Goal: Task Accomplishment & Management: Manage account settings

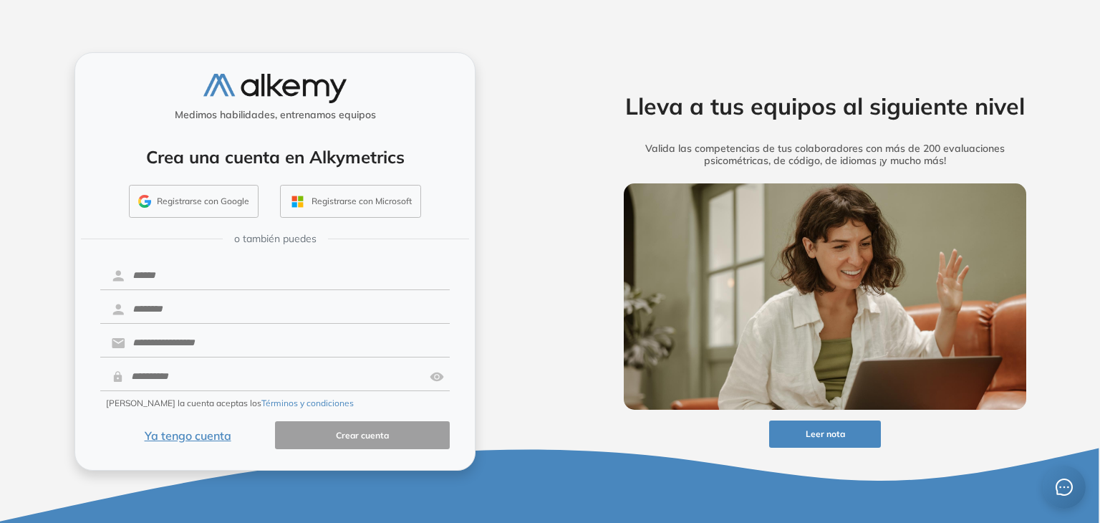
click at [181, 433] on button "Ya tengo cuenta" at bounding box center [187, 435] width 175 height 28
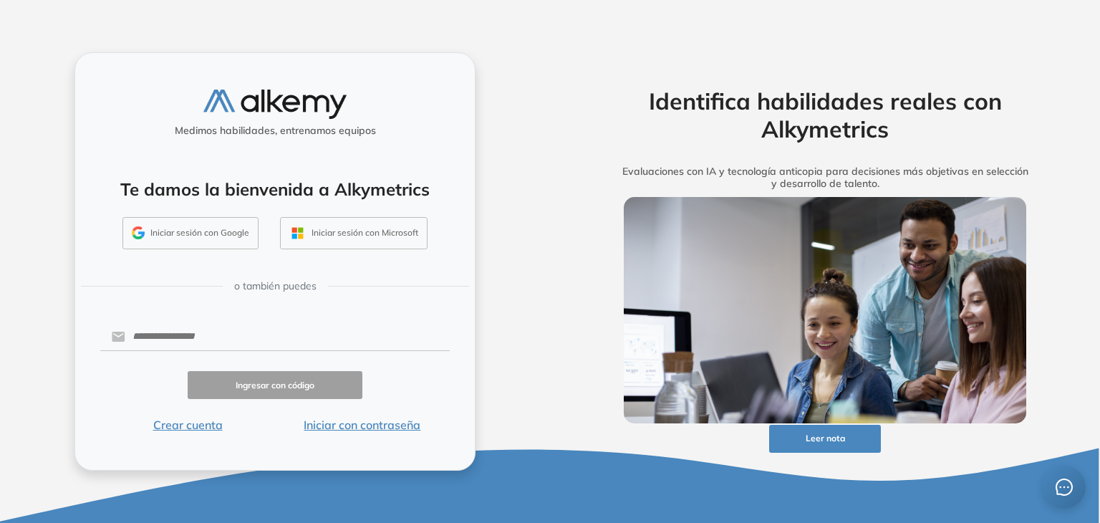
click at [350, 427] on button "Iniciar con contraseña" at bounding box center [362, 424] width 175 height 17
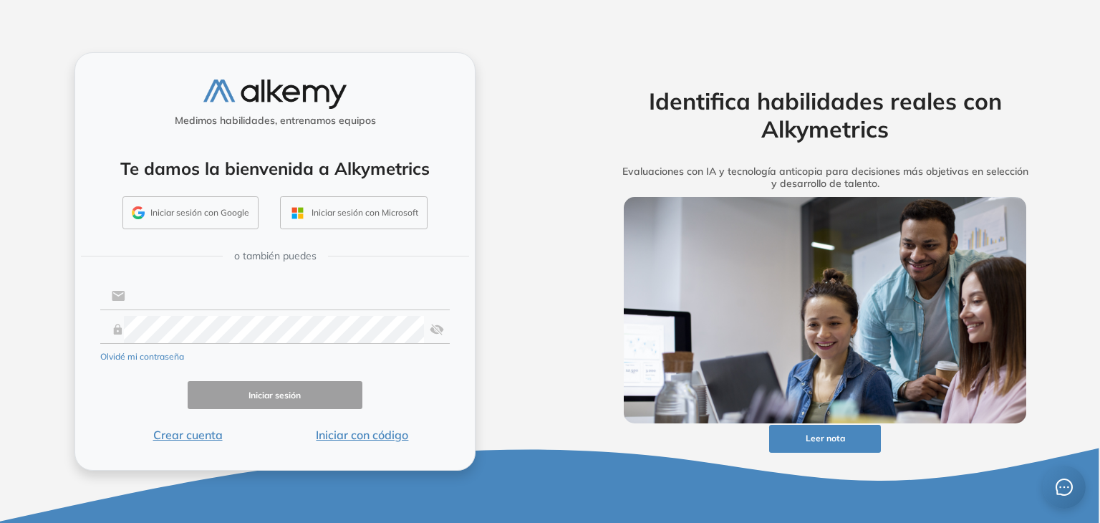
type input "**********"
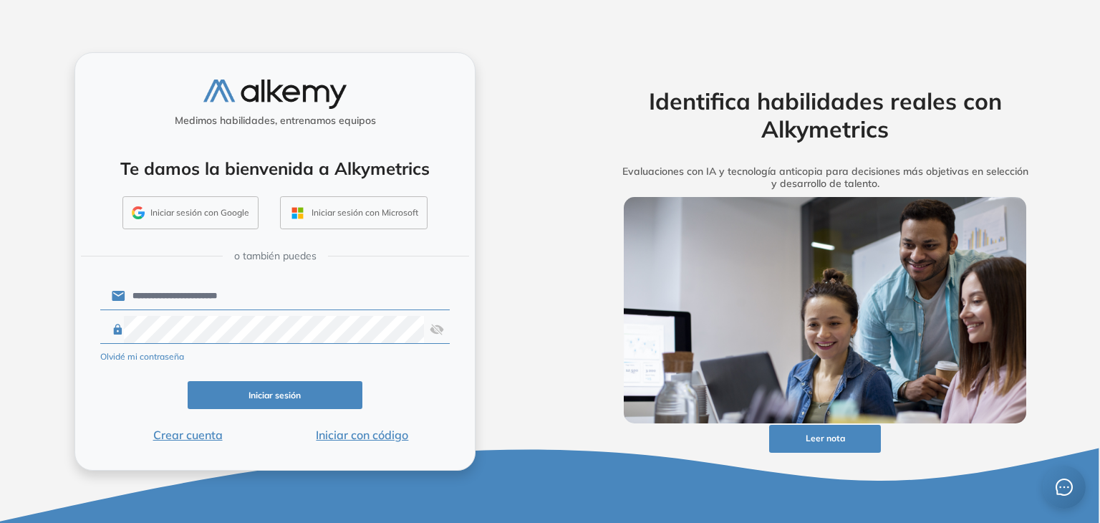
click at [279, 395] on button "Iniciar sesión" at bounding box center [275, 395] width 175 height 28
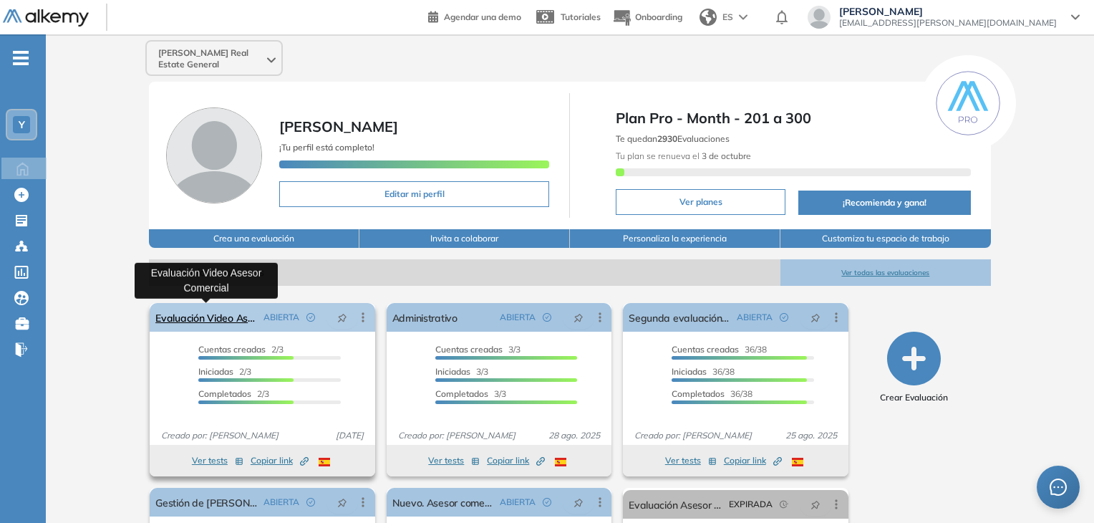
click at [225, 323] on link "Evaluación Video Asesor Comercial" at bounding box center [206, 317] width 102 height 29
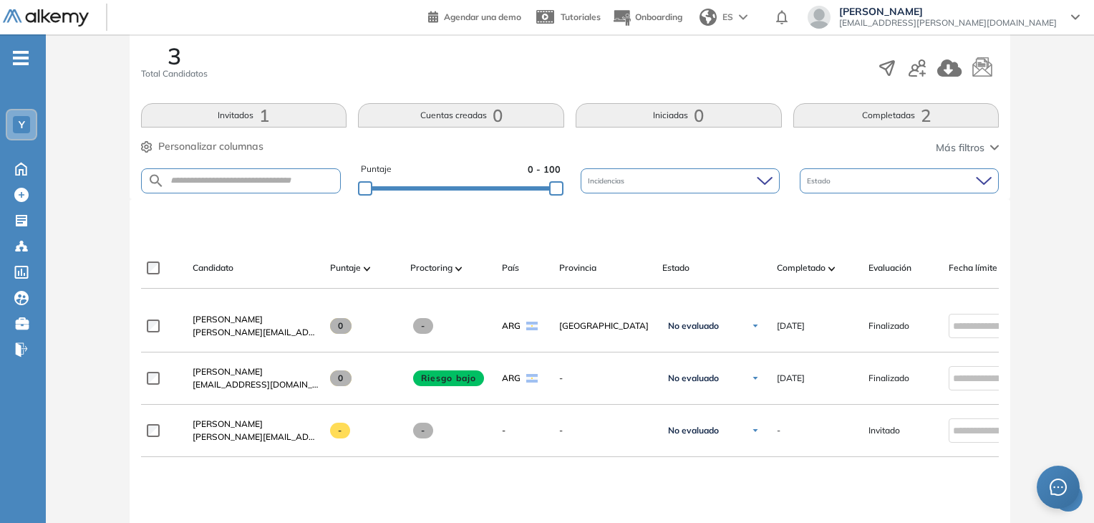
scroll to position [215, 0]
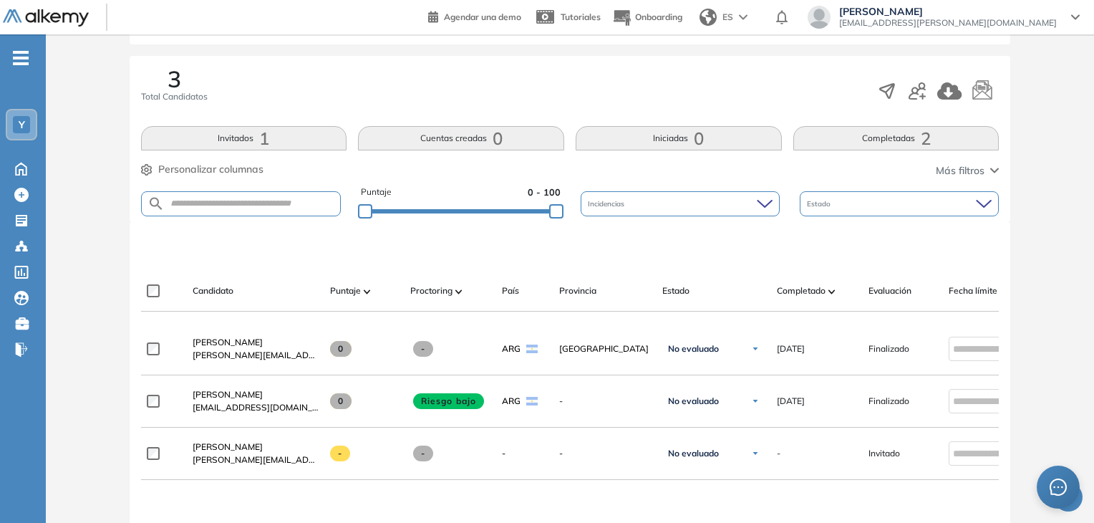
click at [956, 134] on button "Completadas 2" at bounding box center [897, 138] width 206 height 24
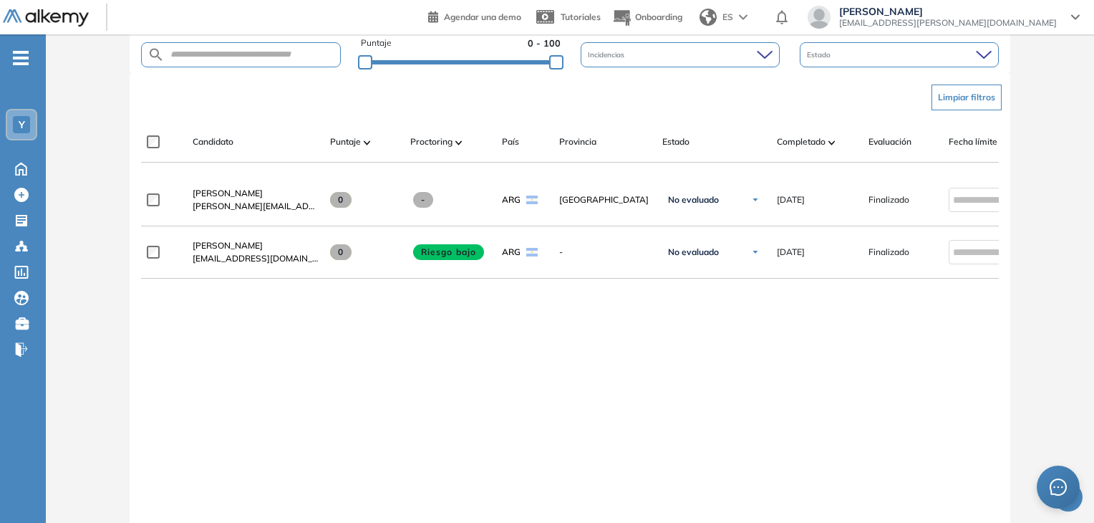
scroll to position [339, 0]
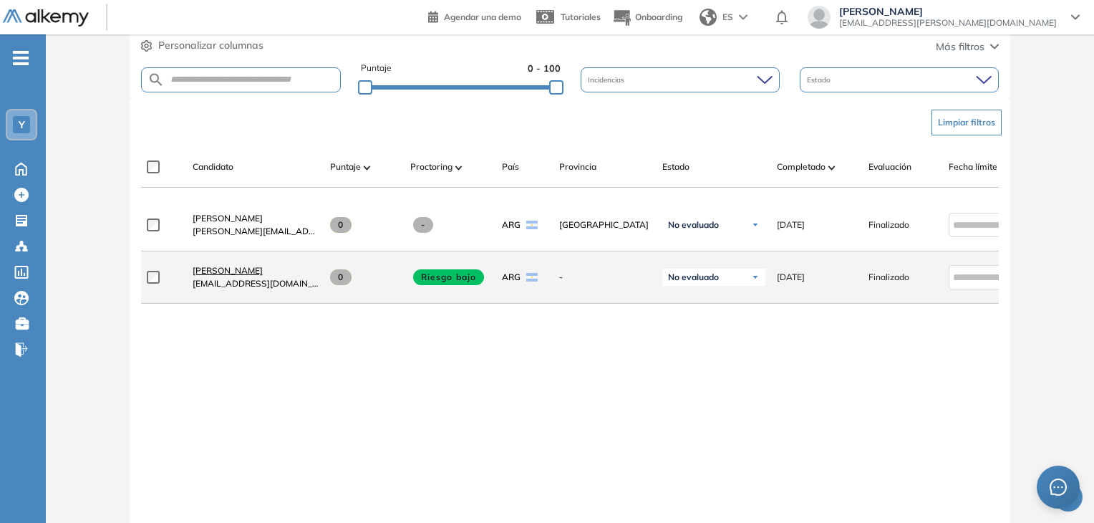
click at [239, 273] on span "Fabian Franza" at bounding box center [228, 270] width 70 height 11
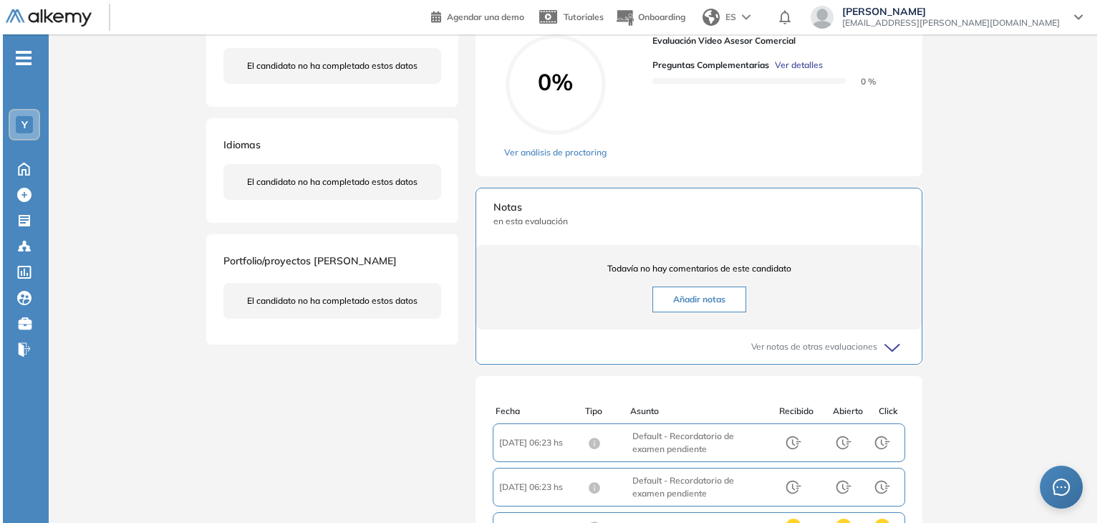
scroll to position [143, 0]
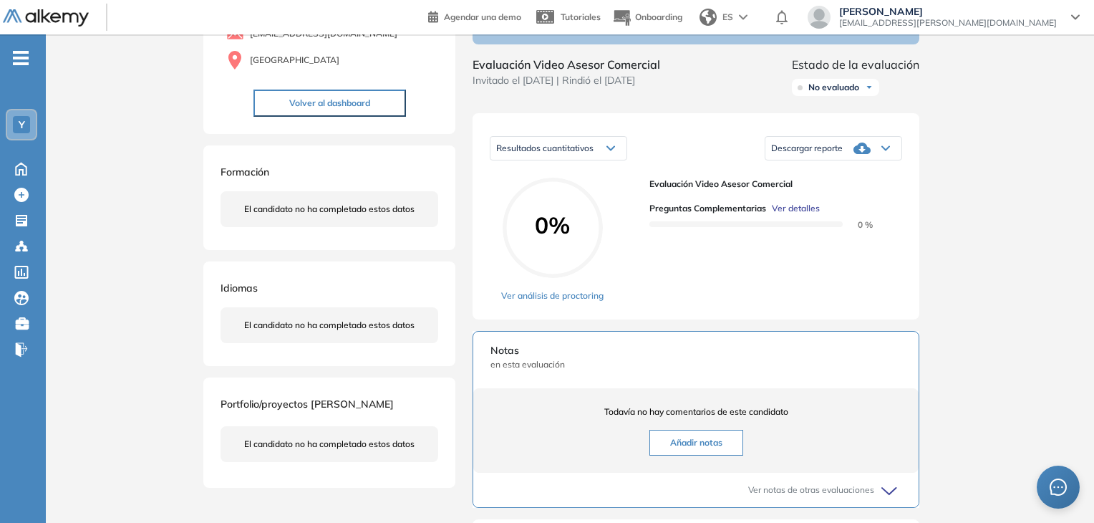
click at [797, 215] on span "Ver detalles" at bounding box center [796, 208] width 48 height 13
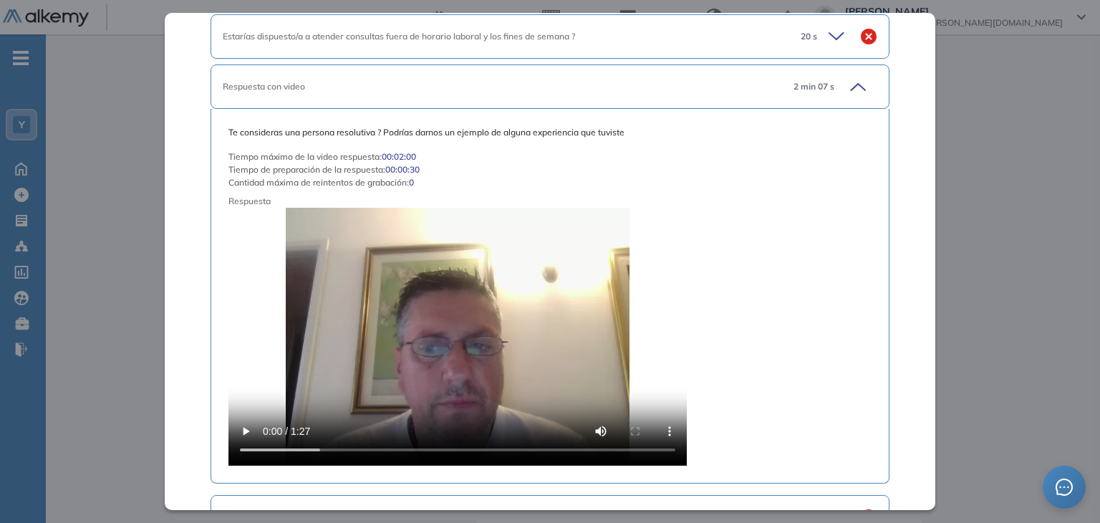
scroll to position [1791, 0]
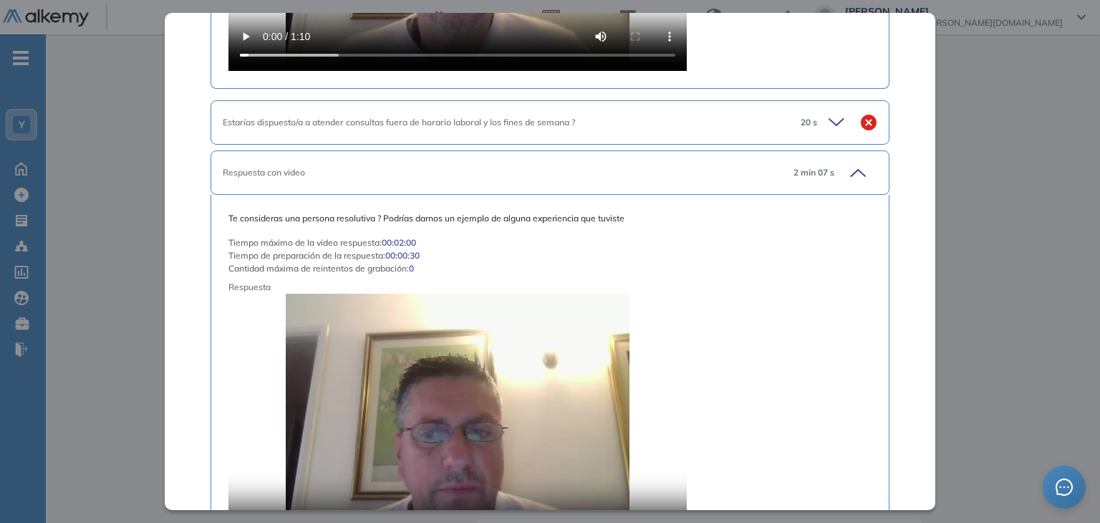
click at [829, 122] on icon at bounding box center [836, 122] width 14 height 6
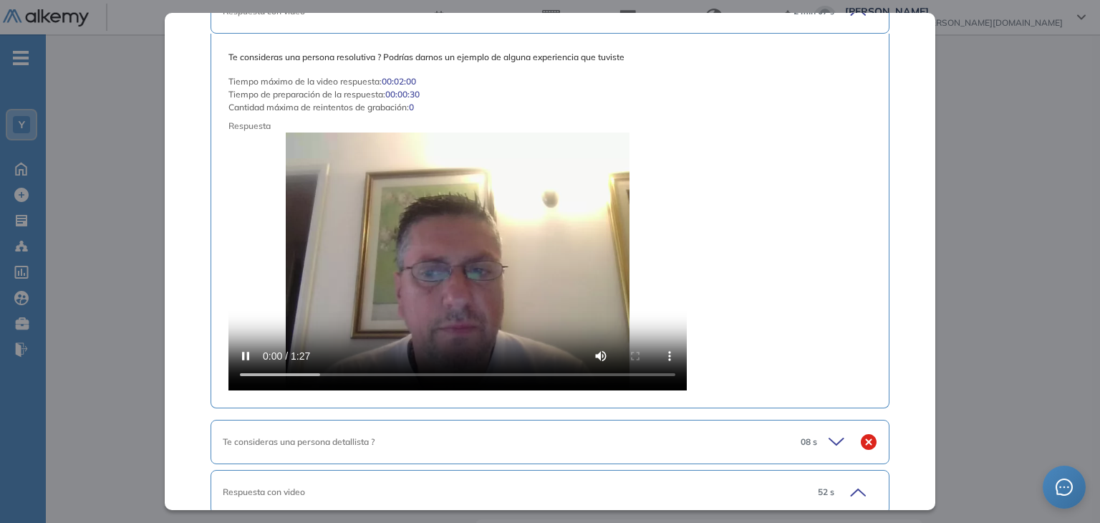
scroll to position [2220, 0]
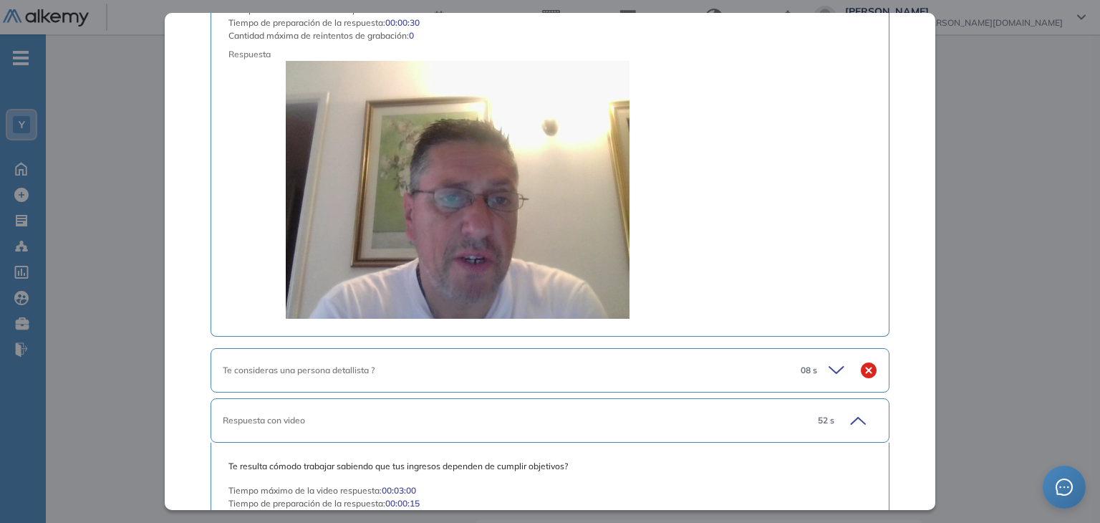
click at [837, 366] on icon at bounding box center [839, 370] width 20 height 20
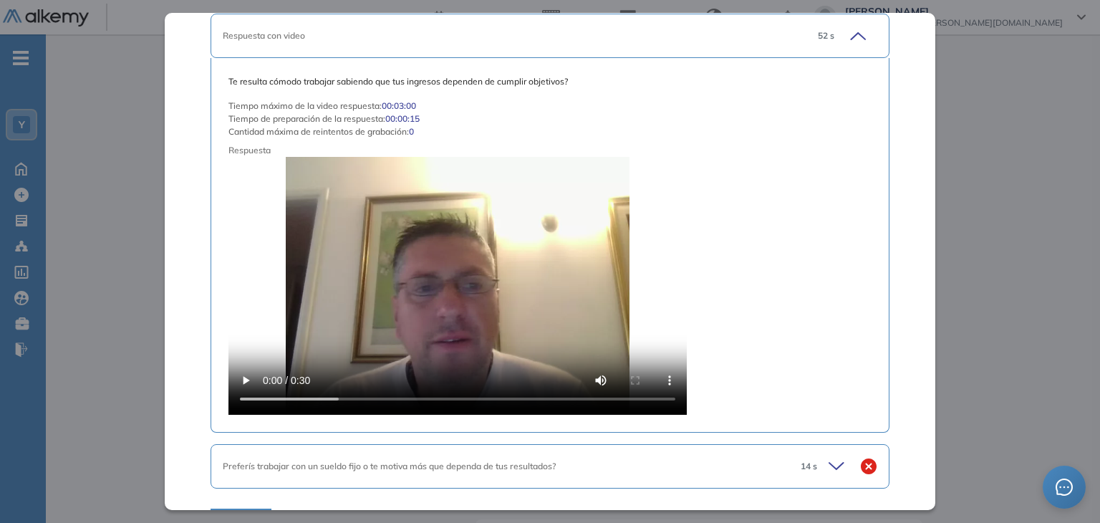
scroll to position [2836, 0]
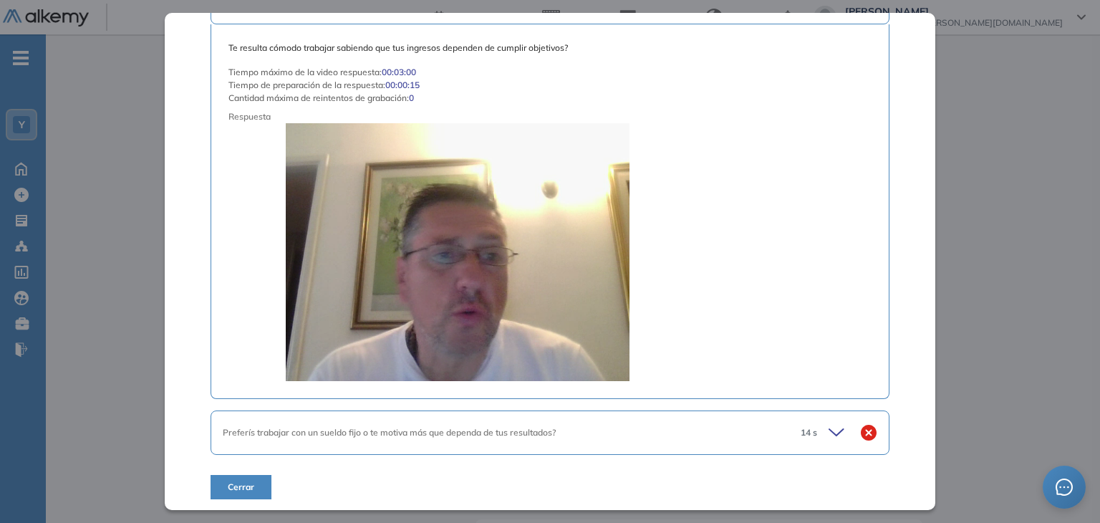
click at [829, 423] on icon at bounding box center [839, 433] width 20 height 20
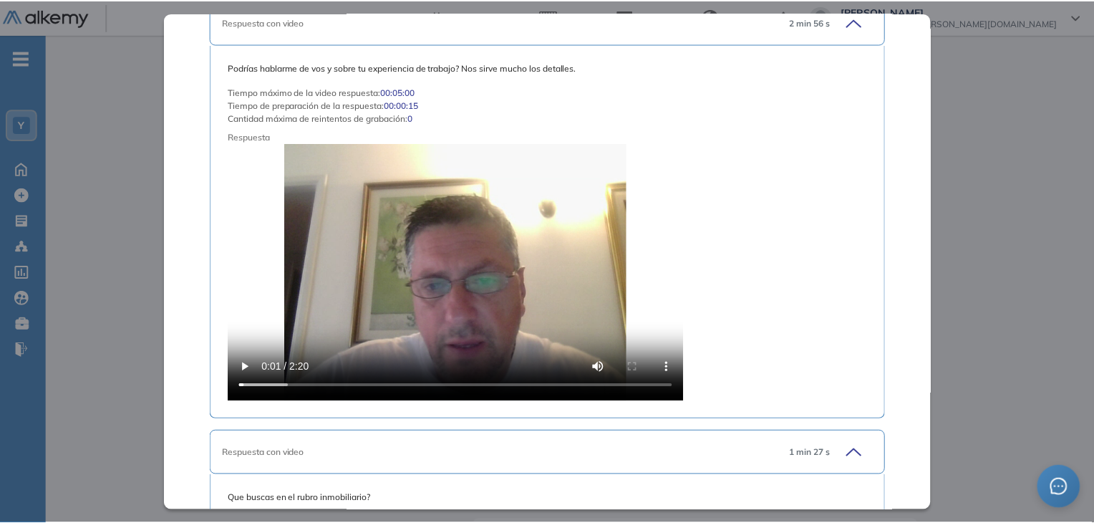
scroll to position [0, 0]
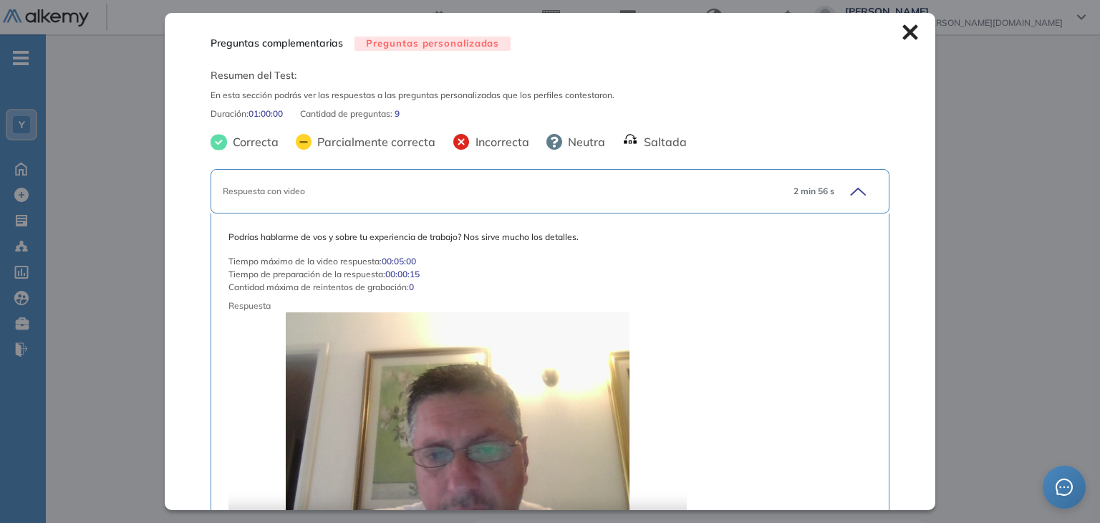
click at [902, 34] on icon at bounding box center [910, 32] width 16 height 16
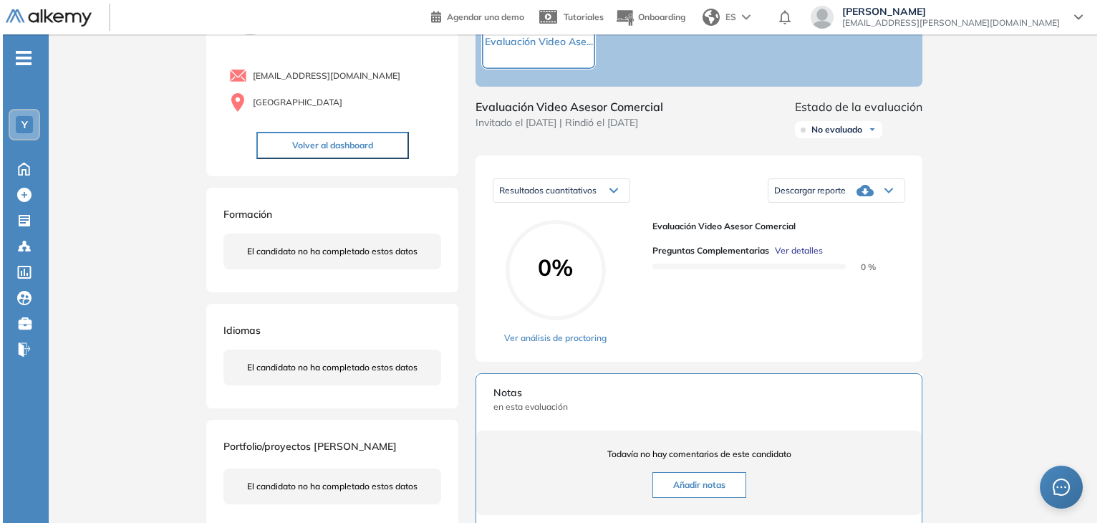
scroll to position [143, 0]
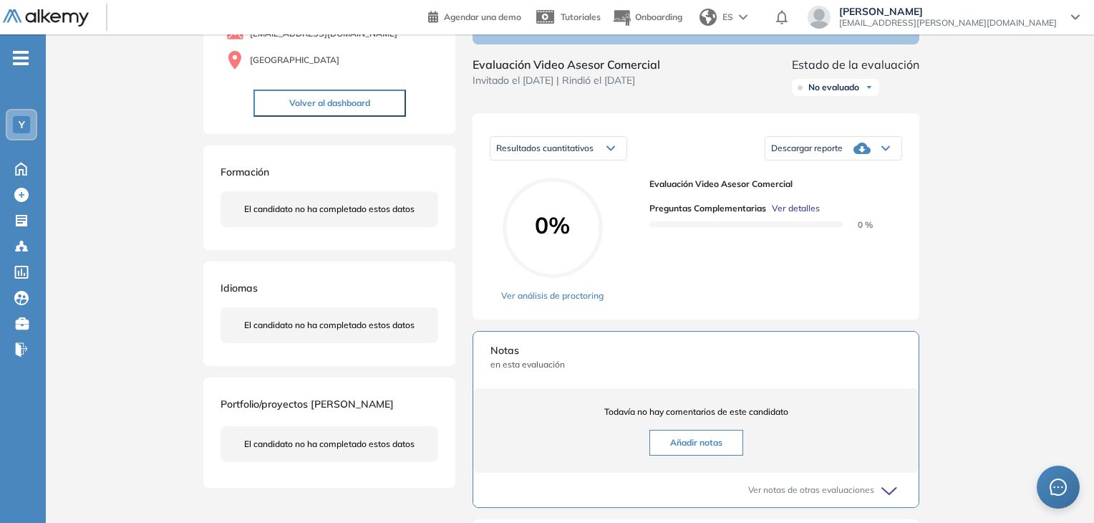
click at [802, 215] on span "Ver detalles" at bounding box center [796, 208] width 48 height 13
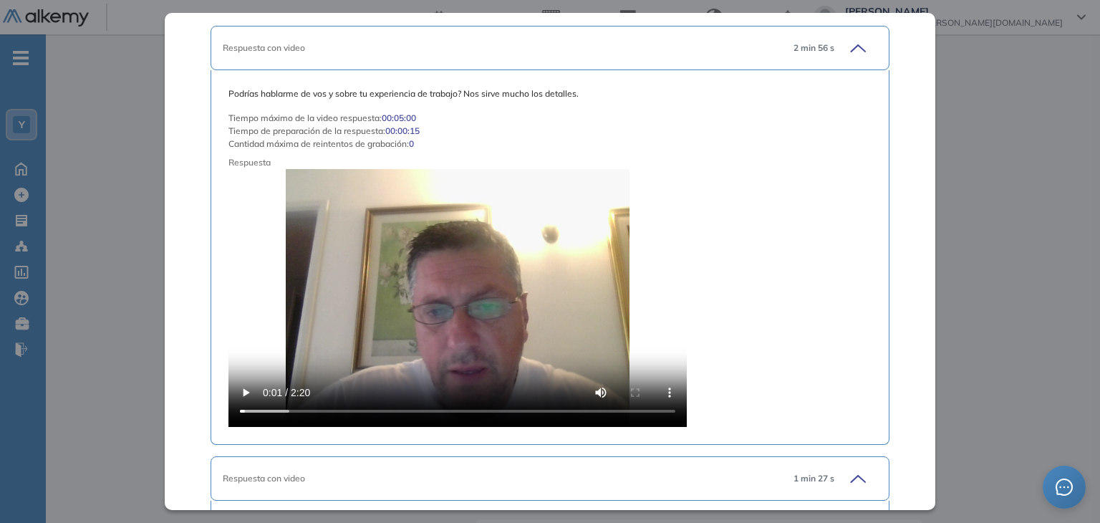
click at [815, 304] on div "Podrías hablarme de vos y sobre tu experiencia de trabajo? Nos sirve mucho los …" at bounding box center [549, 257] width 642 height 340
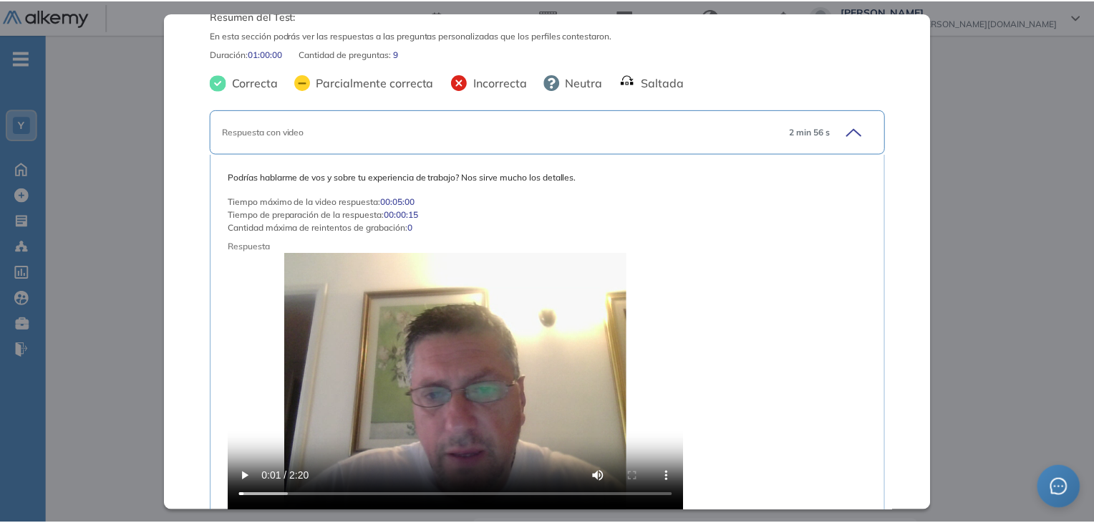
scroll to position [0, 0]
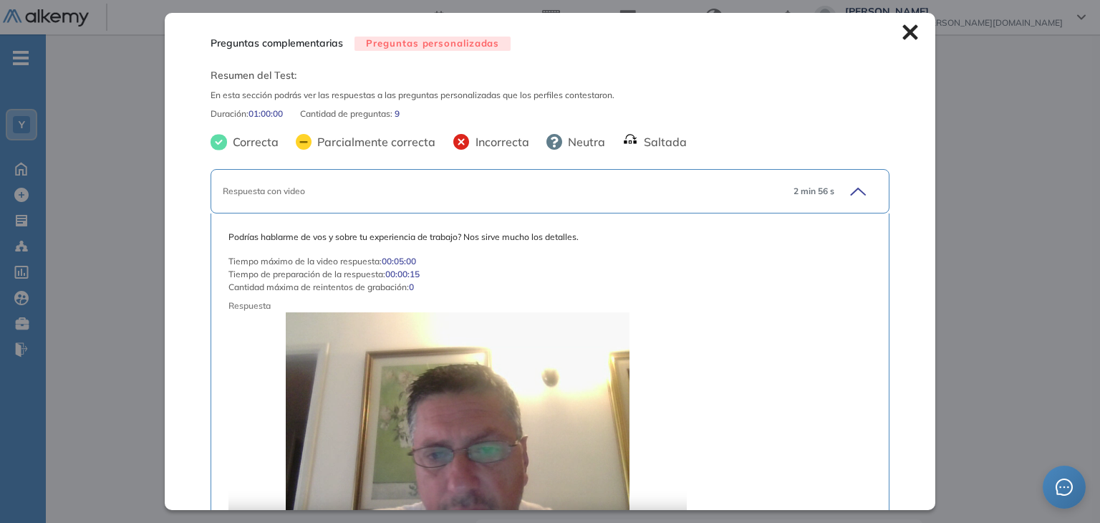
click at [902, 36] on icon at bounding box center [909, 32] width 15 height 15
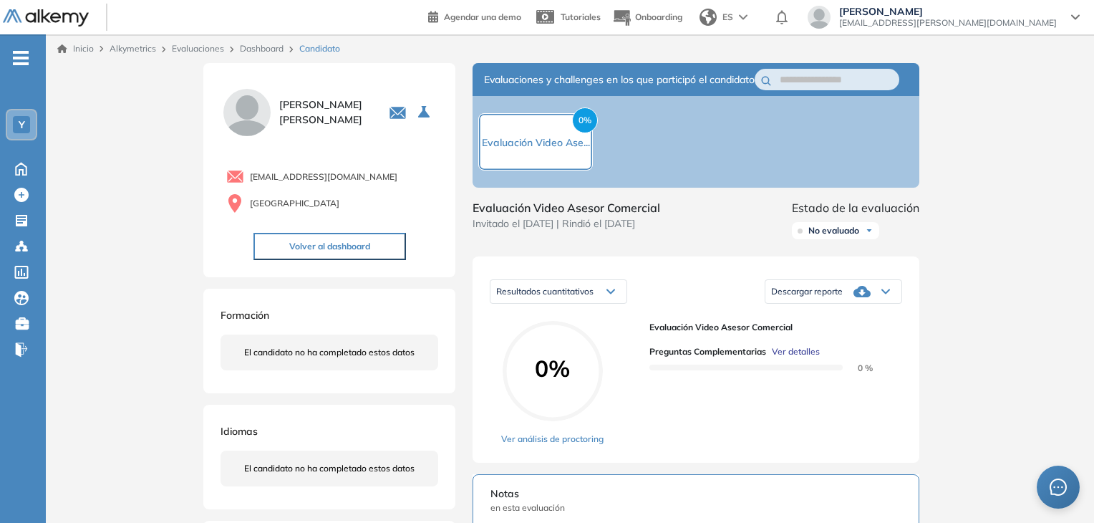
click at [839, 236] on span "No evaluado" at bounding box center [834, 230] width 51 height 11
click at [834, 292] on li "Evaluado" at bounding box center [826, 284] width 34 height 14
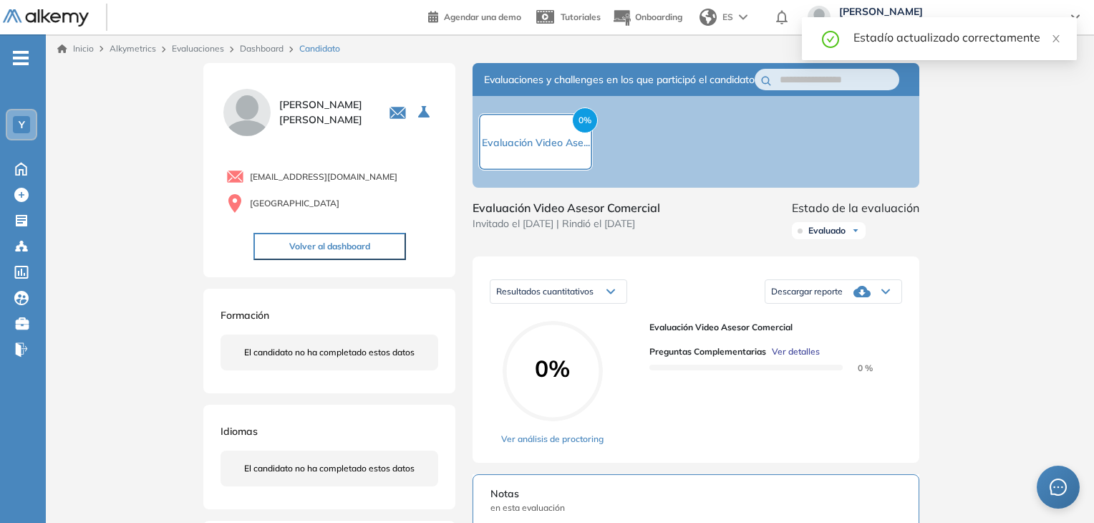
click at [857, 235] on img at bounding box center [856, 230] width 9 height 9
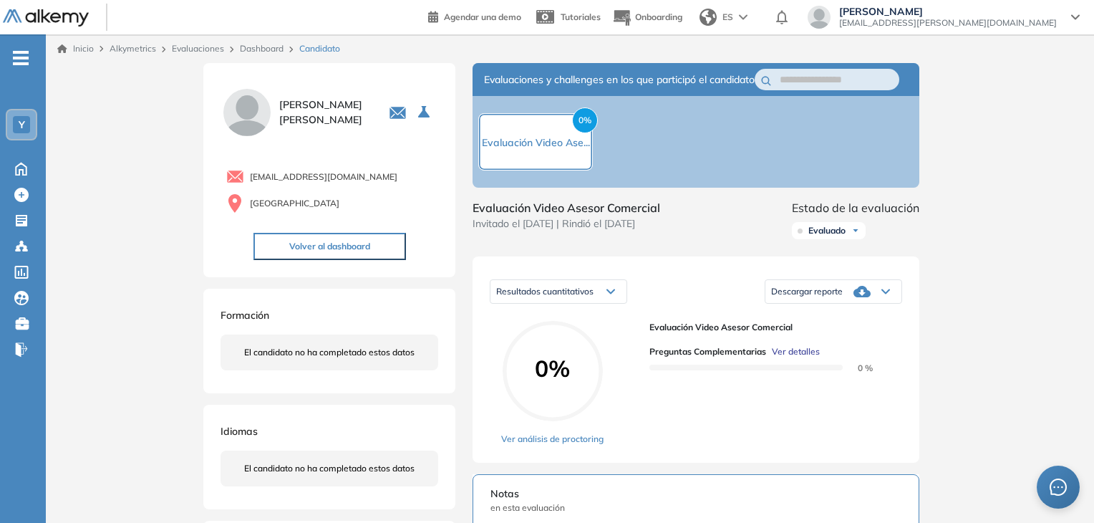
click at [1027, 197] on div "Inicio Alkymetrics Evaluaciones Dashboard Candidato Duración : 00:00:00 Cantida…" at bounding box center [570, 489] width 1049 height 911
click at [24, 159] on icon at bounding box center [21, 167] width 25 height 17
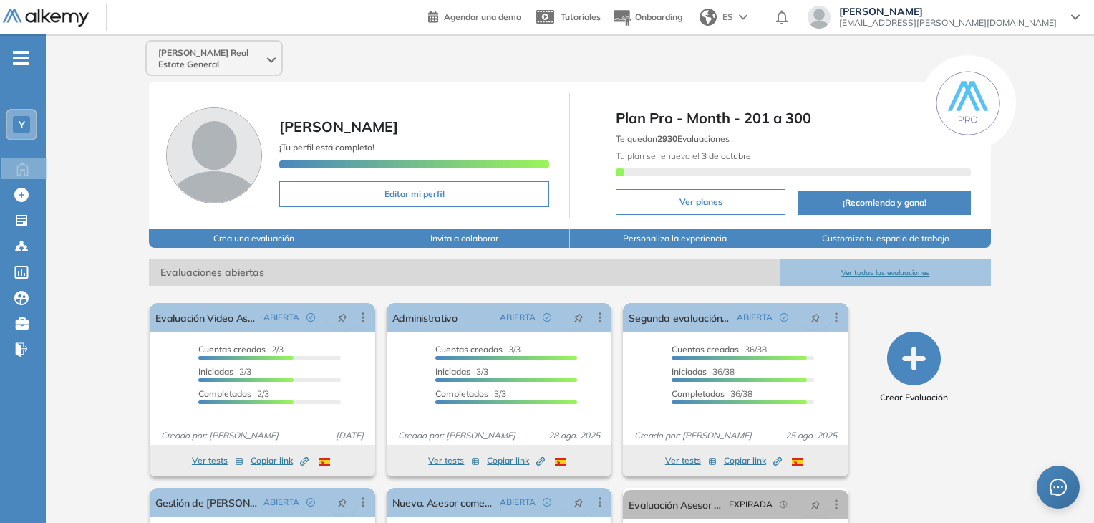
click at [1012, 29] on div "Tomas Ñañes tomasnanes@yacoub.com.ar" at bounding box center [943, 19] width 295 height 26
click at [1026, 20] on span "tomasnanes@yacoub.com.ar" at bounding box center [948, 22] width 218 height 11
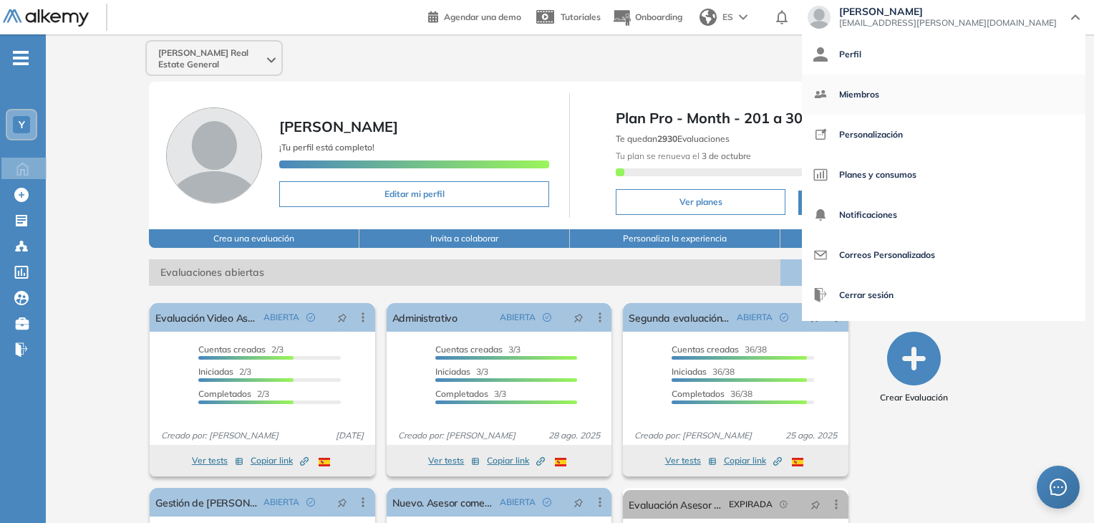
click at [1016, 92] on link "Miembros" at bounding box center [944, 94] width 261 height 34
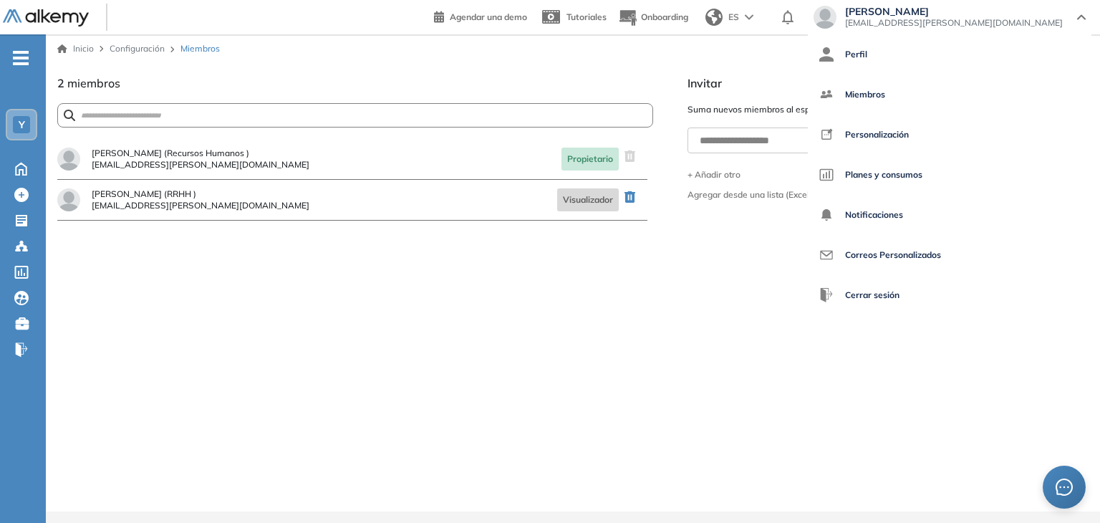
click at [659, 291] on div "**********" at bounding box center [572, 292] width 1031 height 437
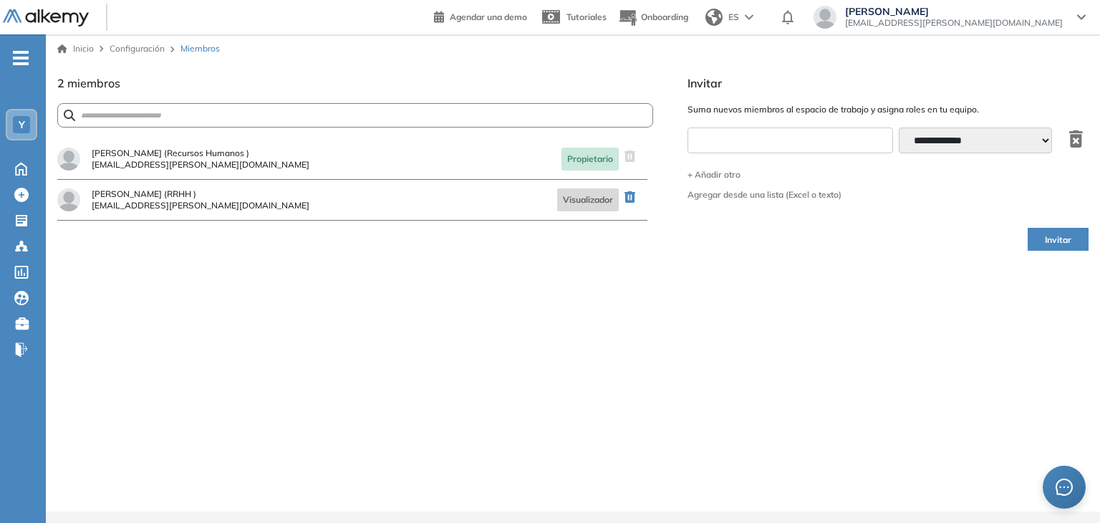
click at [794, 143] on input "text" at bounding box center [791, 140] width 206 height 26
type input "**********"
click at [957, 143] on select "**********" at bounding box center [975, 140] width 153 height 26
select select "**********"
click at [901, 127] on select "**********" at bounding box center [975, 140] width 153 height 26
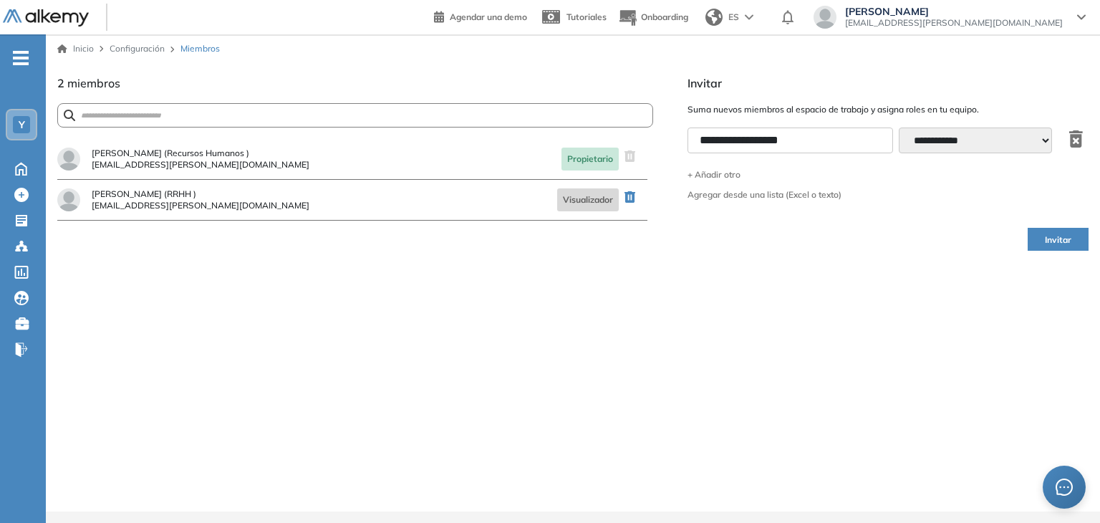
click at [1067, 242] on span "Invitar" at bounding box center [1058, 240] width 27 height 14
select select "**********"
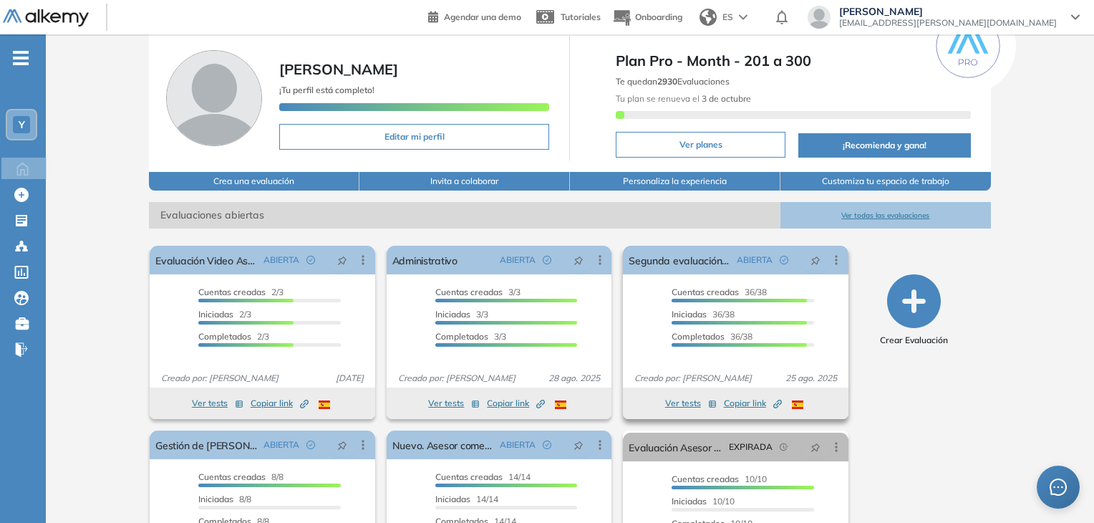
scroll to position [143, 0]
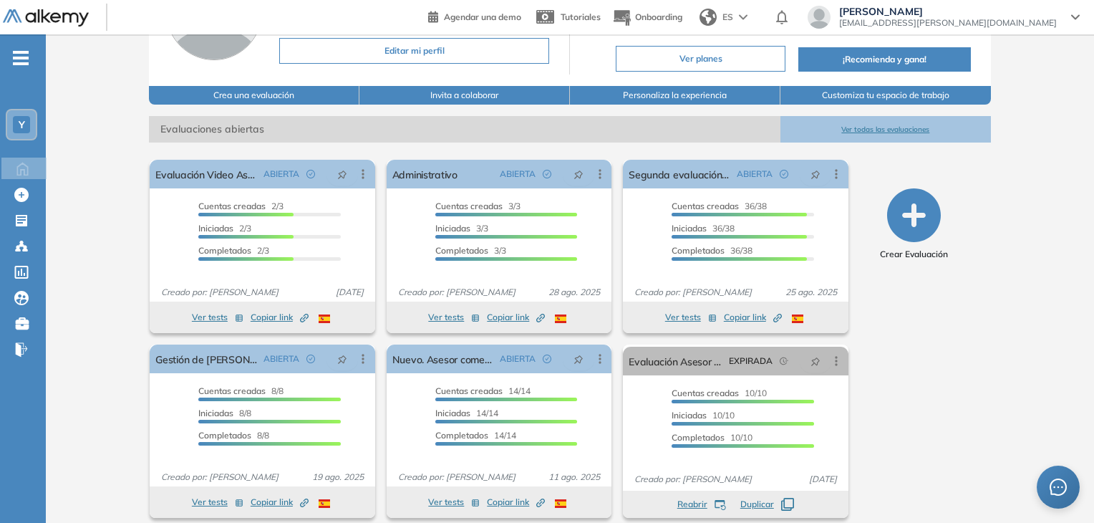
click at [996, 19] on span "tomasnanes@yacoub.com.ar" at bounding box center [948, 22] width 218 height 11
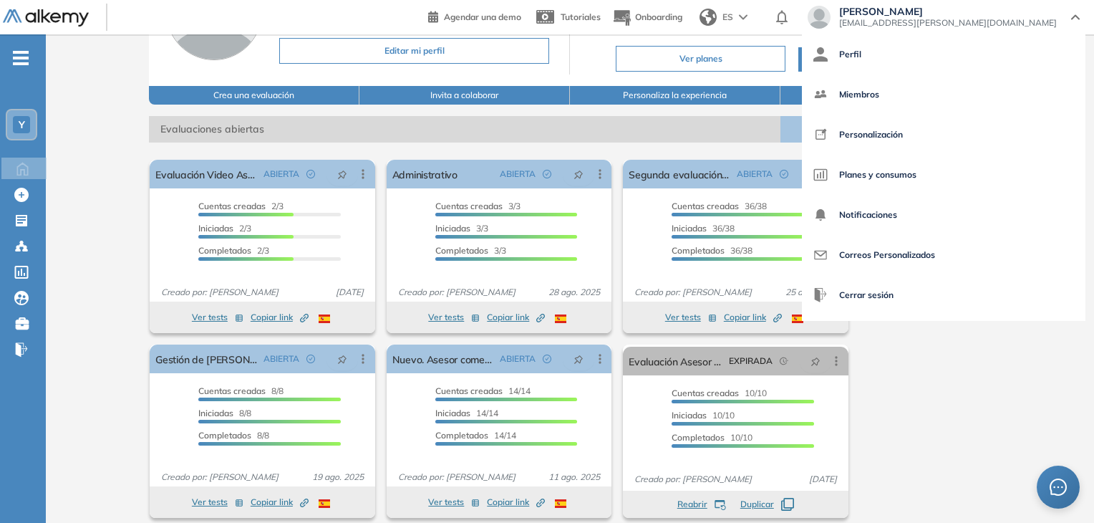
click at [996, 19] on span "tomasnanes@yacoub.com.ar" at bounding box center [948, 22] width 218 height 11
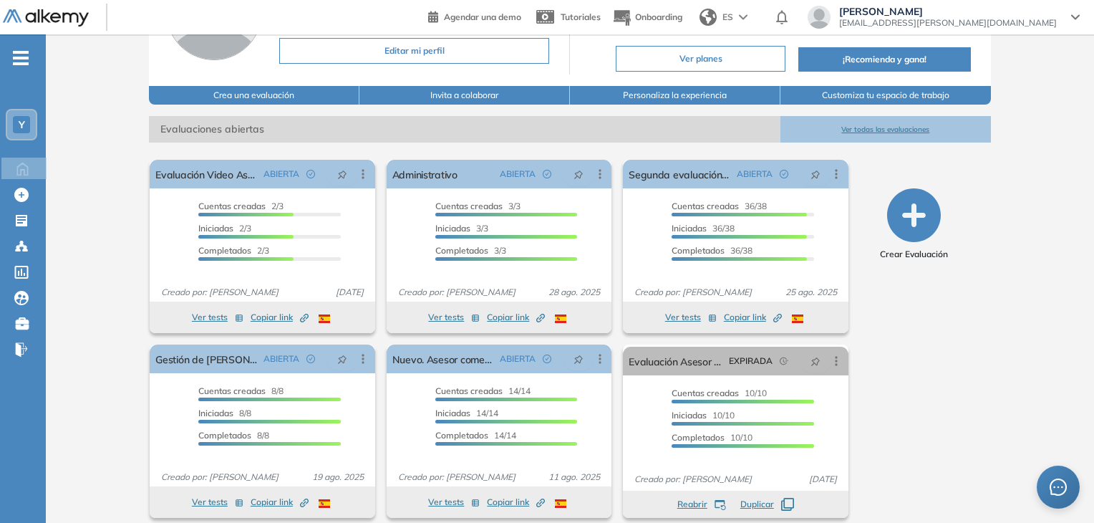
click at [996, 19] on span "tomasnanes@yacoub.com.ar" at bounding box center [948, 22] width 218 height 11
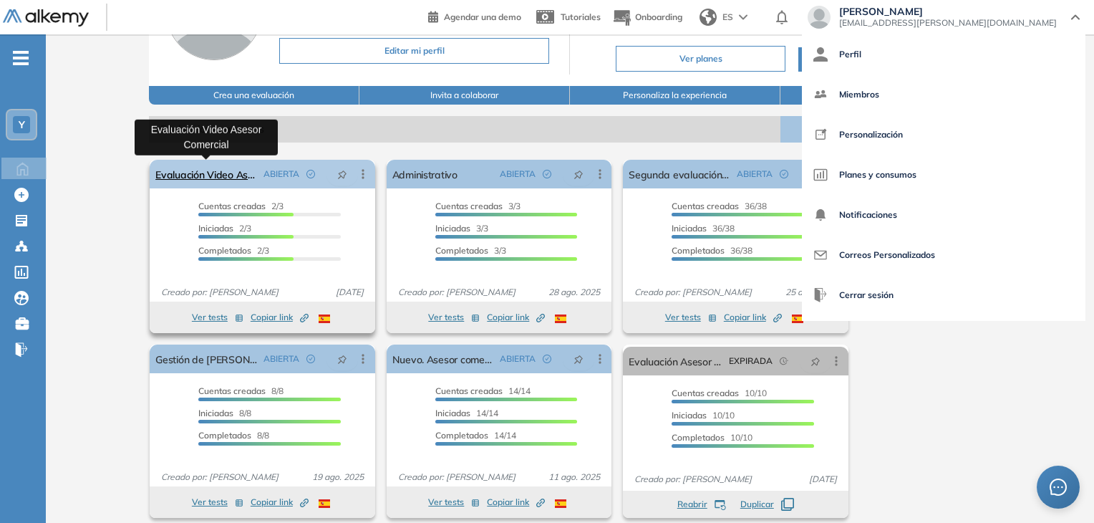
click at [241, 178] on link "Evaluación Video Asesor Comercial" at bounding box center [206, 174] width 102 height 29
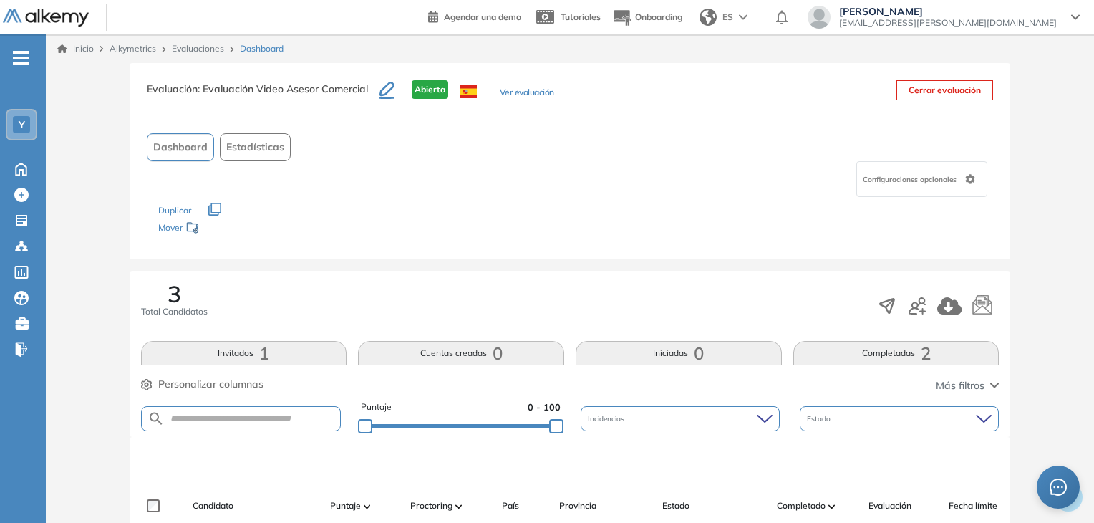
click at [1008, 29] on div "Tomas Ñañes tomasnanes@yacoub.com.ar" at bounding box center [943, 19] width 295 height 26
click at [980, 24] on span "tomasnanes@yacoub.com.ar" at bounding box center [948, 22] width 218 height 11
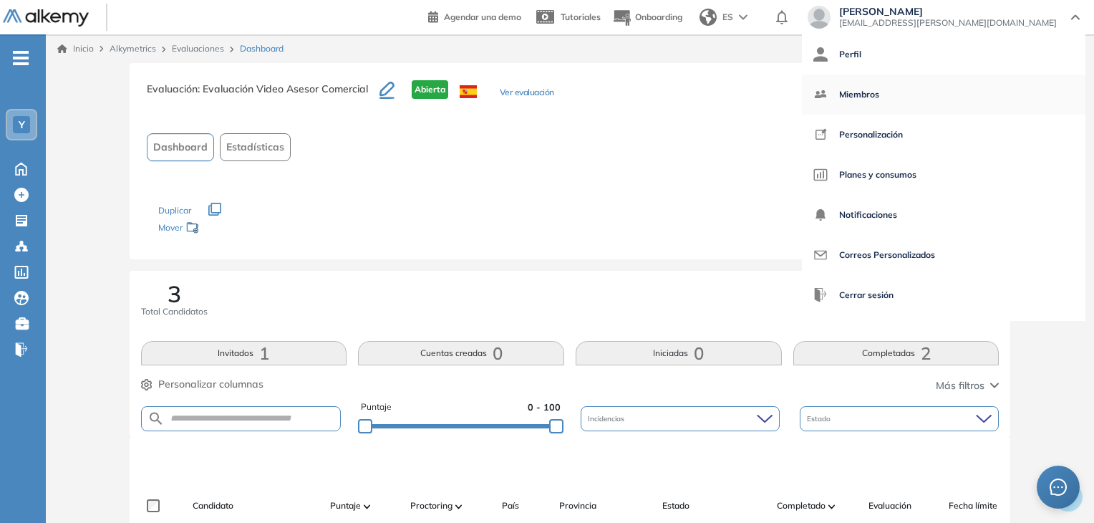
click at [880, 94] on span "Miembros" at bounding box center [859, 94] width 40 height 34
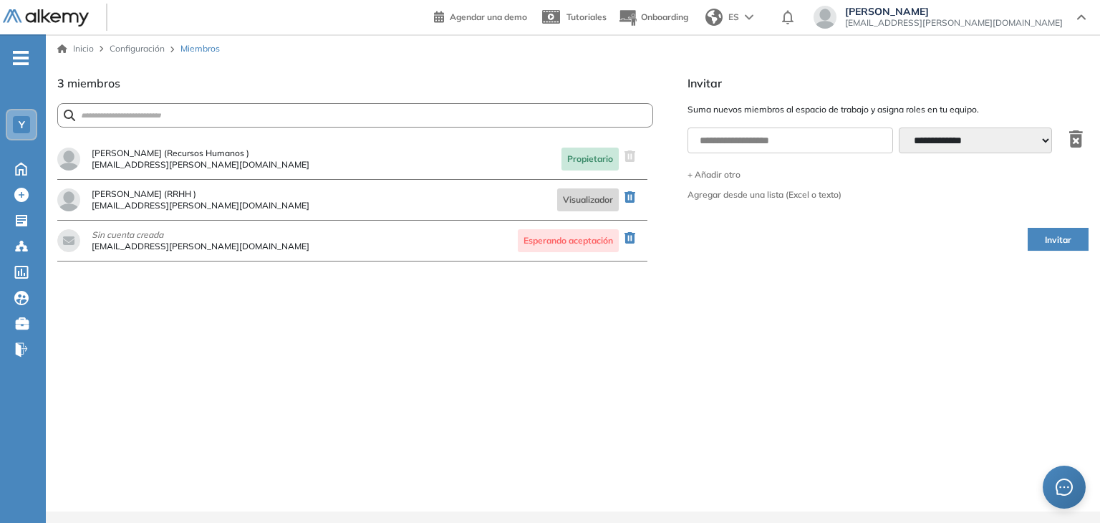
click at [675, 307] on div "**********" at bounding box center [572, 292] width 1031 height 437
click at [993, 14] on span "Tomas Ñañes" at bounding box center [954, 11] width 218 height 11
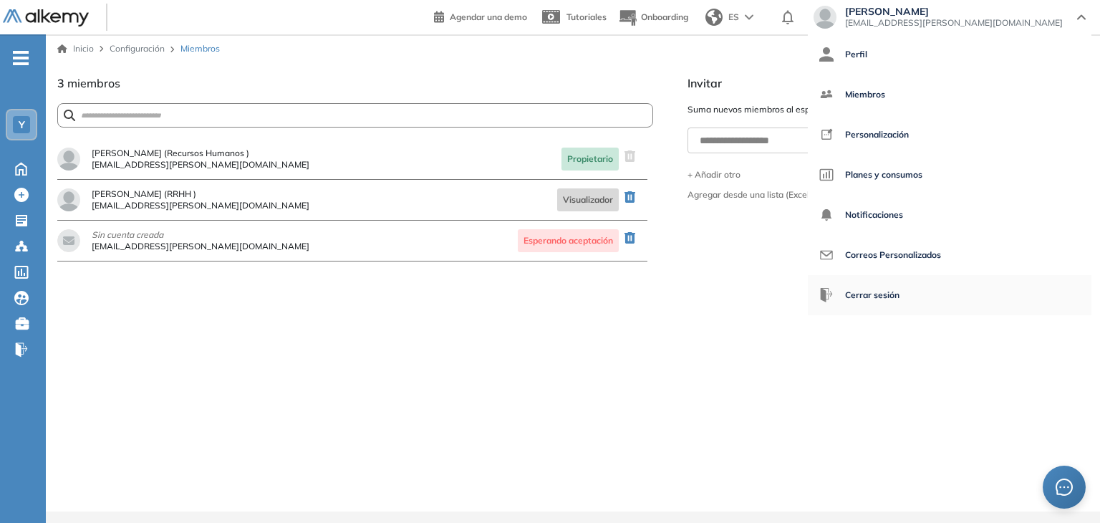
click at [900, 286] on span "Cerrar sesión" at bounding box center [872, 295] width 54 height 34
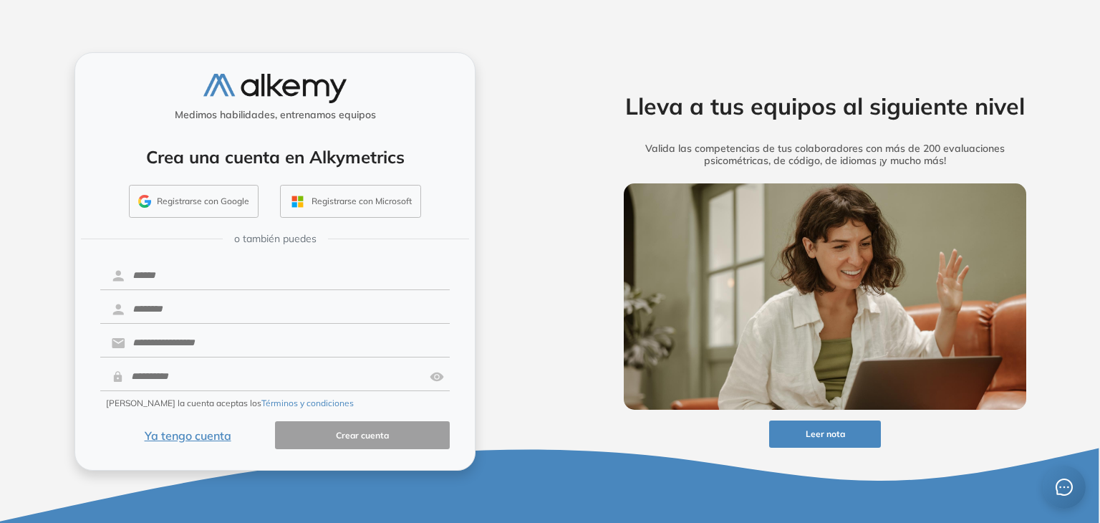
click at [236, 291] on form "Creando la cuenta aceptas los Términos y condiciones Ya tengo cuenta Crear cuen…" at bounding box center [275, 354] width 350 height 190
click at [264, 273] on input "text" at bounding box center [287, 275] width 324 height 27
type input "******"
click at [225, 317] on input "text" at bounding box center [287, 309] width 324 height 27
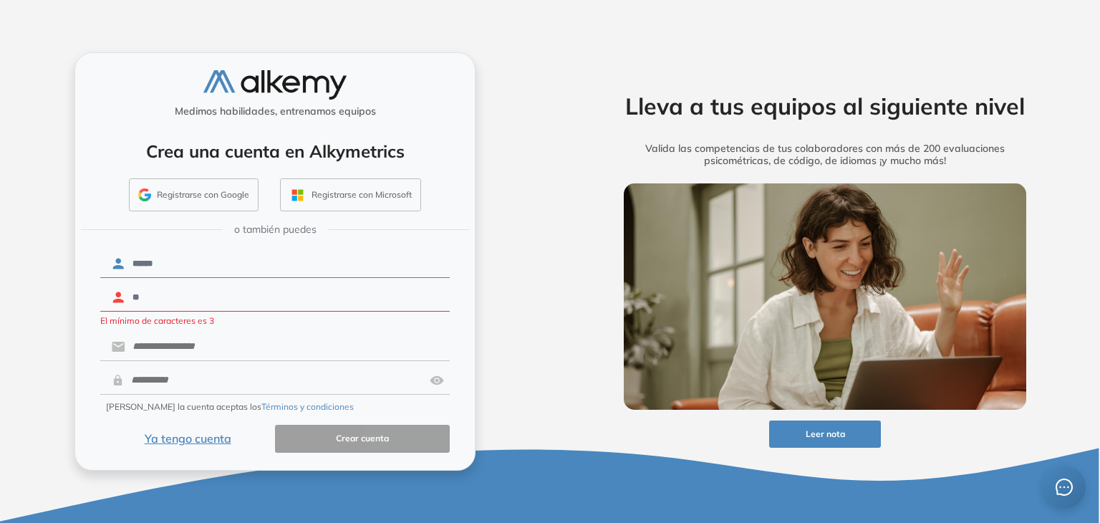
type input "*"
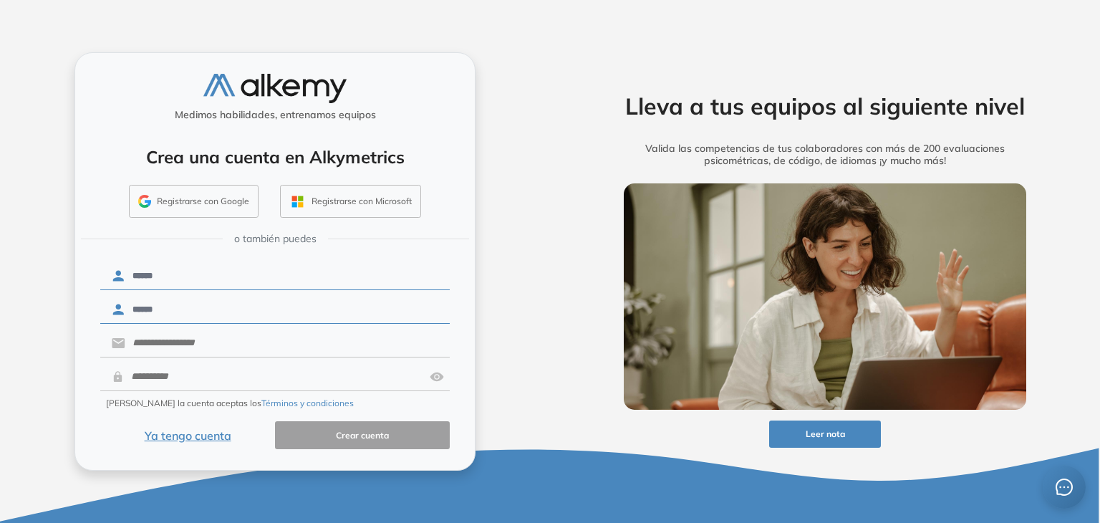
type input "******"
click at [198, 343] on input "text" at bounding box center [287, 342] width 324 height 27
type input "**********"
click at [203, 379] on input "text" at bounding box center [274, 376] width 300 height 27
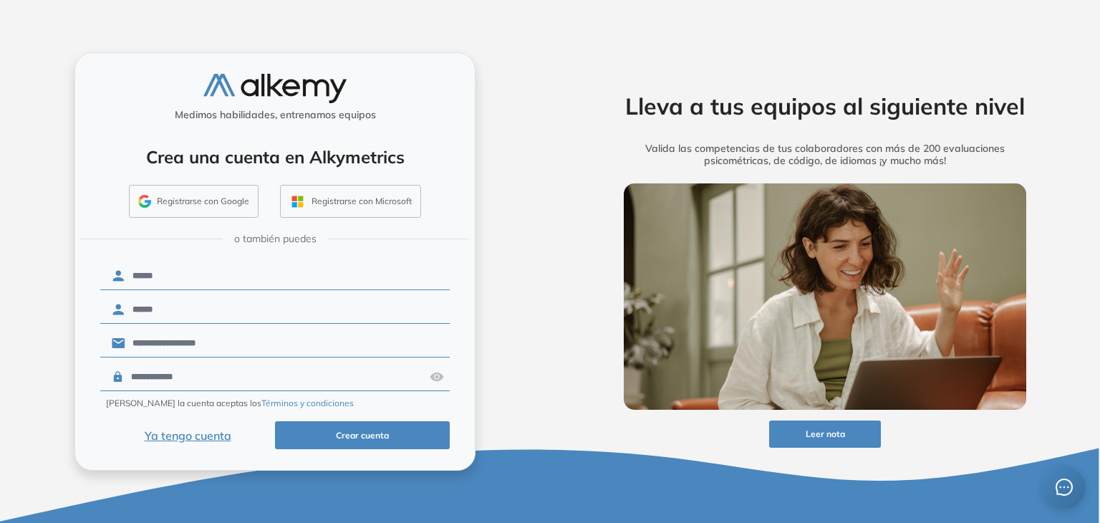
type input "**********"
click at [364, 430] on button "Crear cuenta" at bounding box center [362, 435] width 175 height 28
